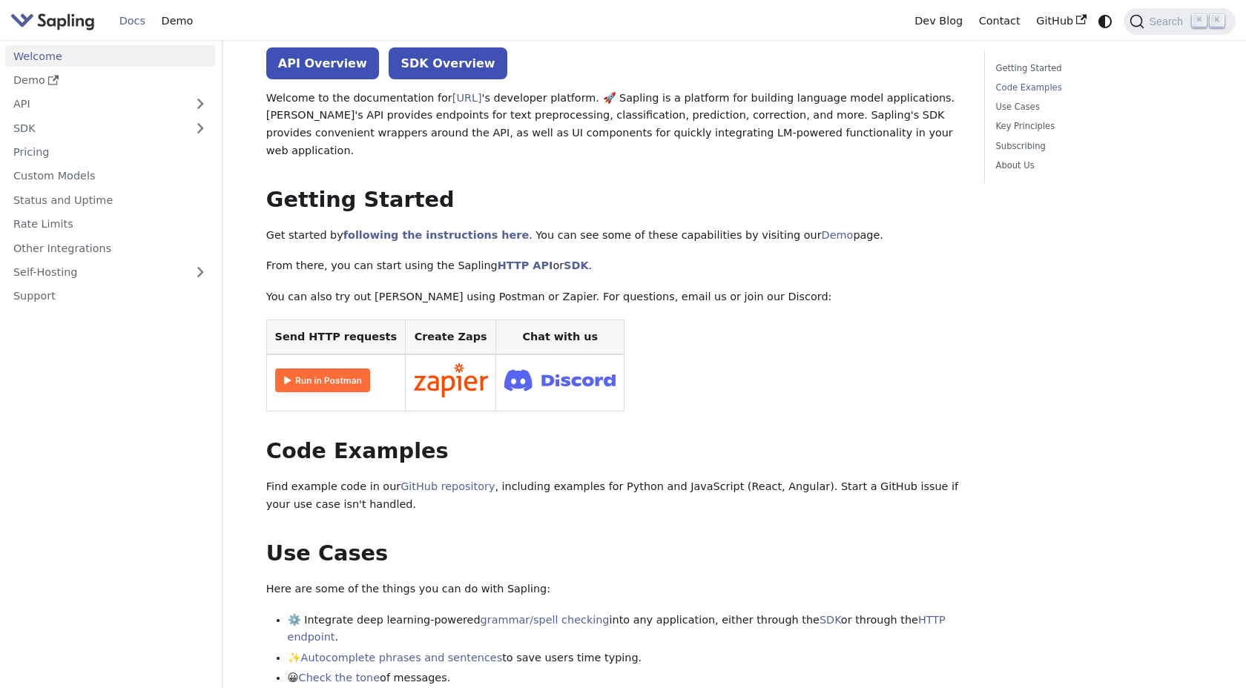
scroll to position [308, 0]
